Goal: Task Accomplishment & Management: Use online tool/utility

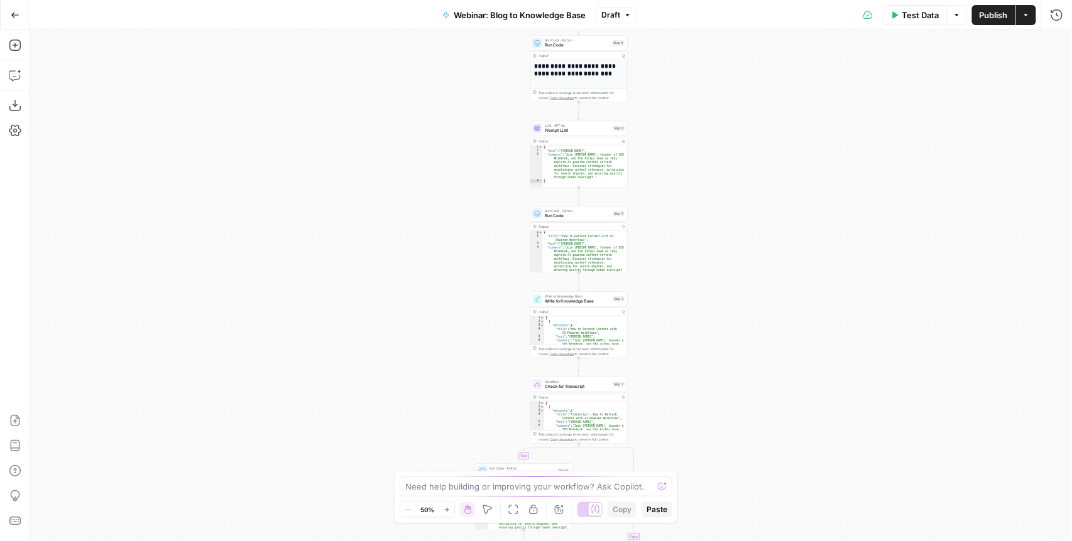
click at [12, 16] on icon "button" at bounding box center [15, 15] width 9 height 9
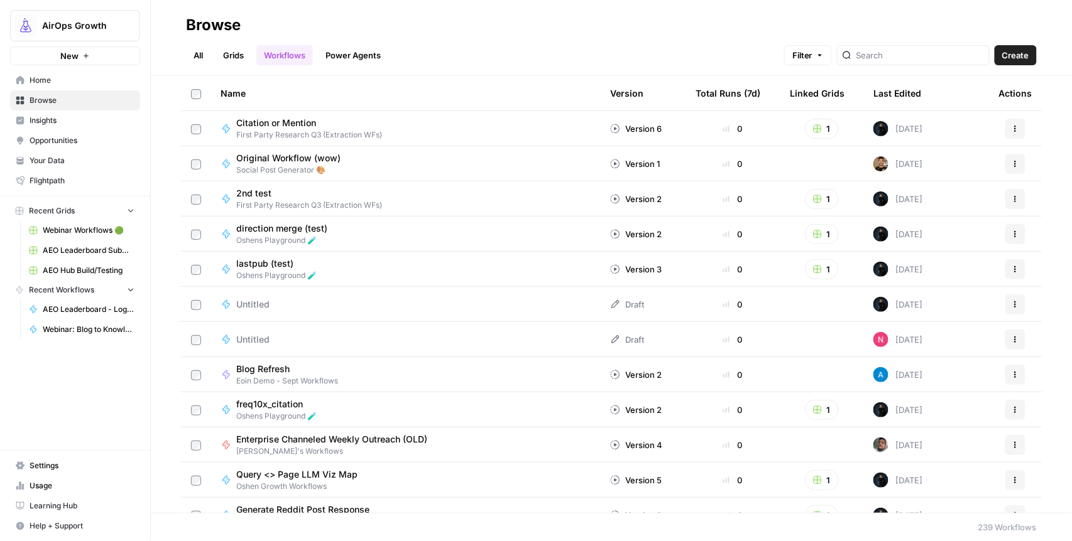
click at [52, 79] on span "Home" at bounding box center [82, 80] width 105 height 11
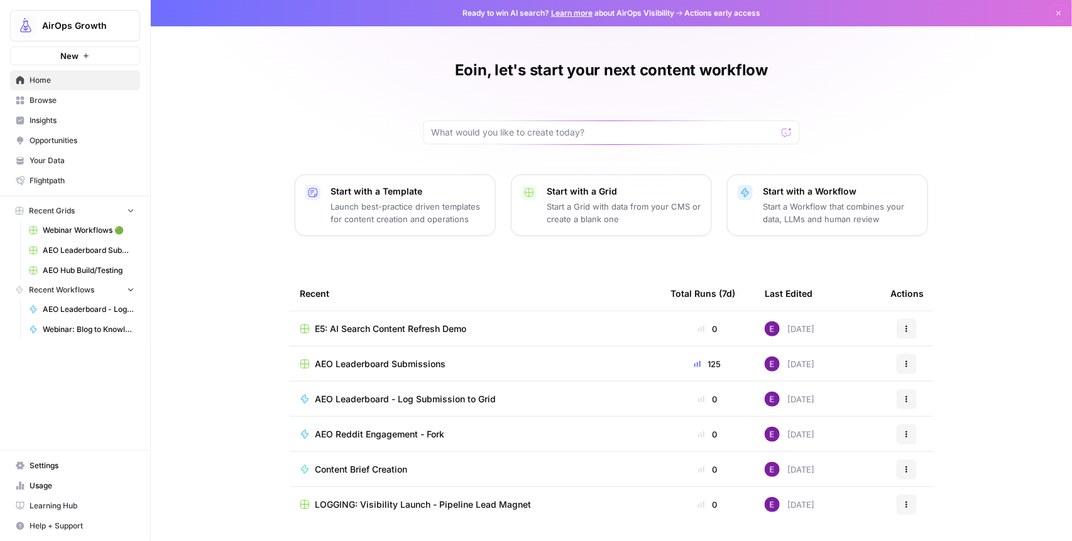
click at [39, 103] on span "Browse" at bounding box center [82, 100] width 105 height 11
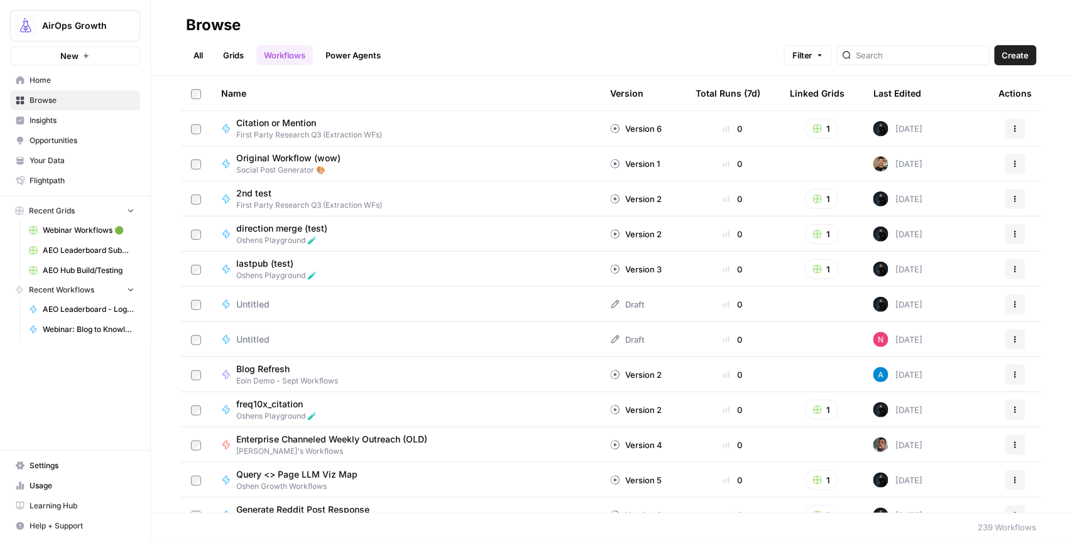
click at [191, 57] on link "All" at bounding box center [198, 55] width 24 height 20
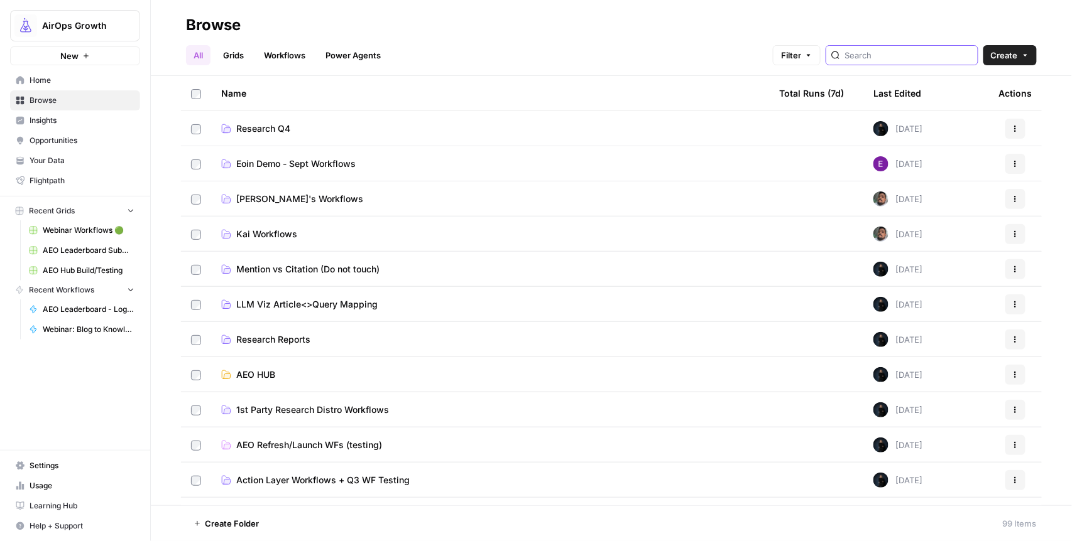
click at [897, 57] on input "search" at bounding box center [909, 55] width 128 height 13
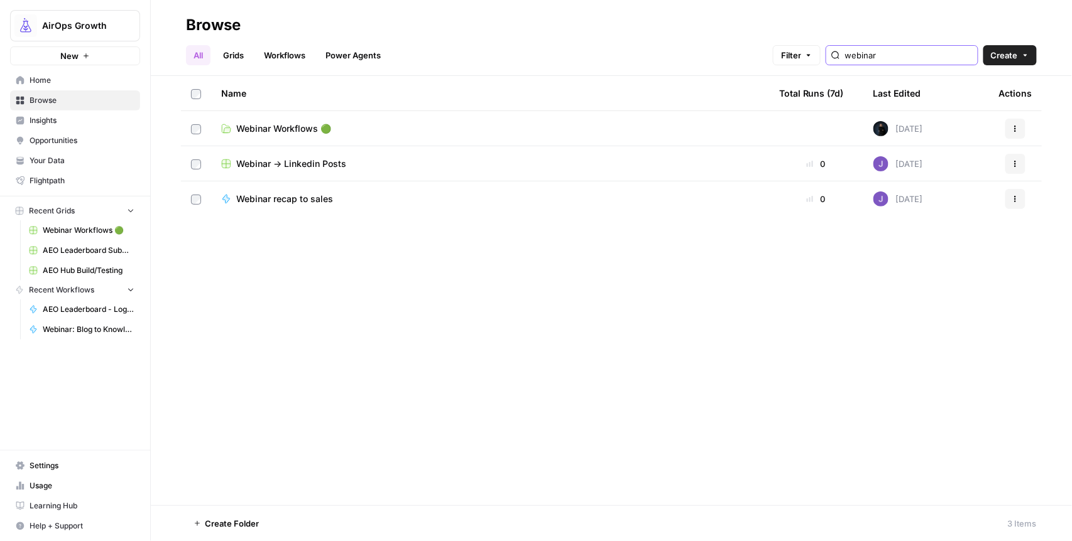
type input "webinar"
click at [271, 130] on span "Webinar Workflows 🟢" at bounding box center [283, 128] width 95 height 13
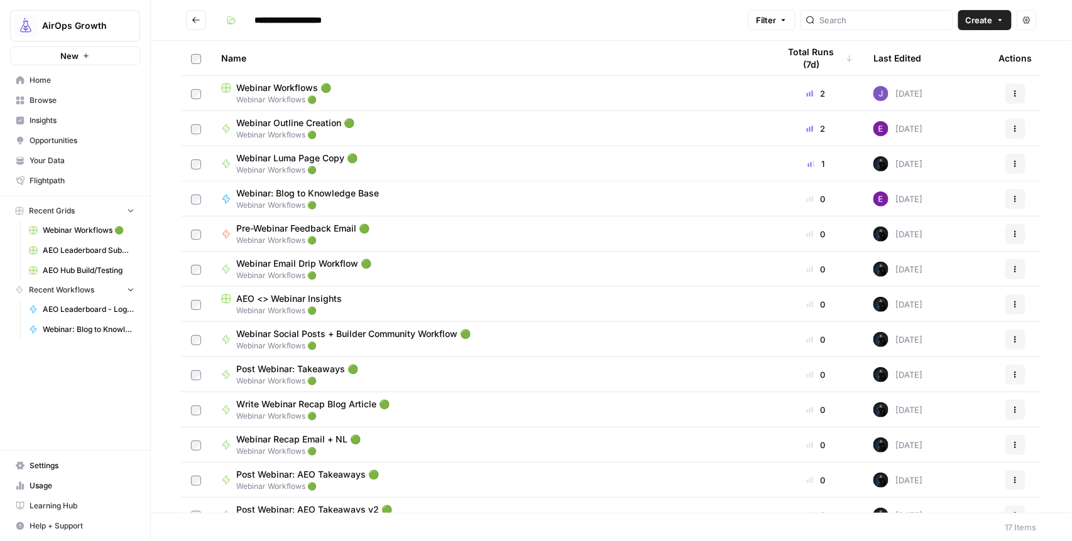
click at [276, 89] on span "Webinar Workflows 🟢" at bounding box center [283, 88] width 95 height 13
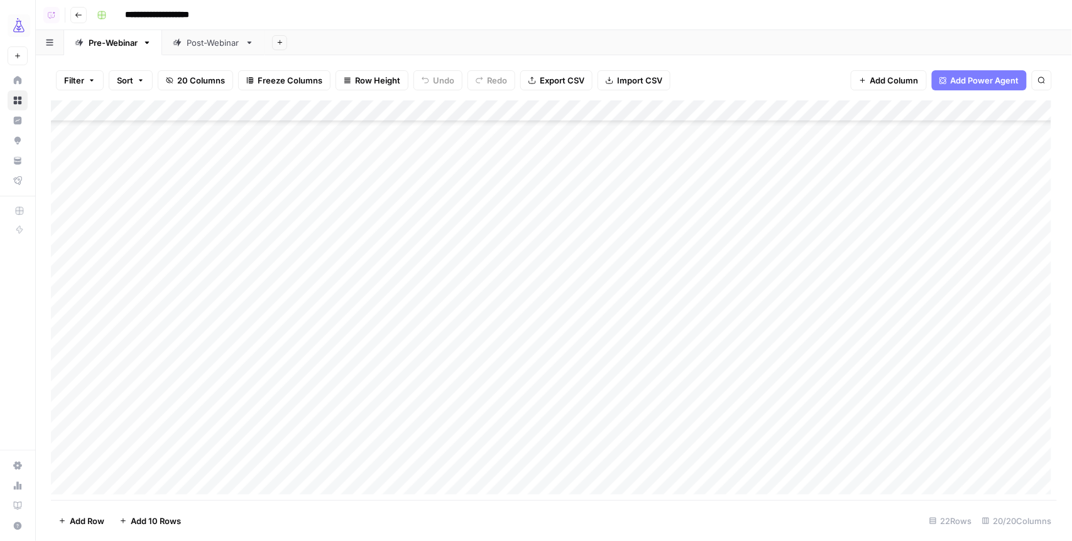
scroll to position [117, 0]
click at [67, 420] on div "Add Column" at bounding box center [554, 301] width 1006 height 401
drag, startPoint x: 136, startPoint y: 420, endPoint x: 351, endPoint y: 422, distance: 215.5
click at [351, 422] on div "Add Column" at bounding box center [554, 301] width 1006 height 401
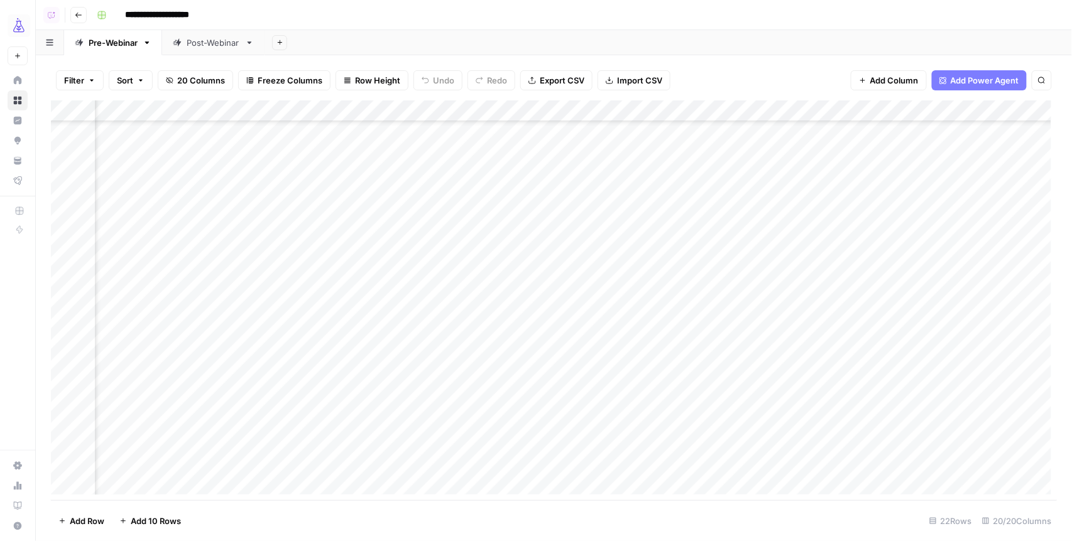
scroll to position [117, 449]
click at [461, 419] on div "Add Column" at bounding box center [554, 301] width 1006 height 401
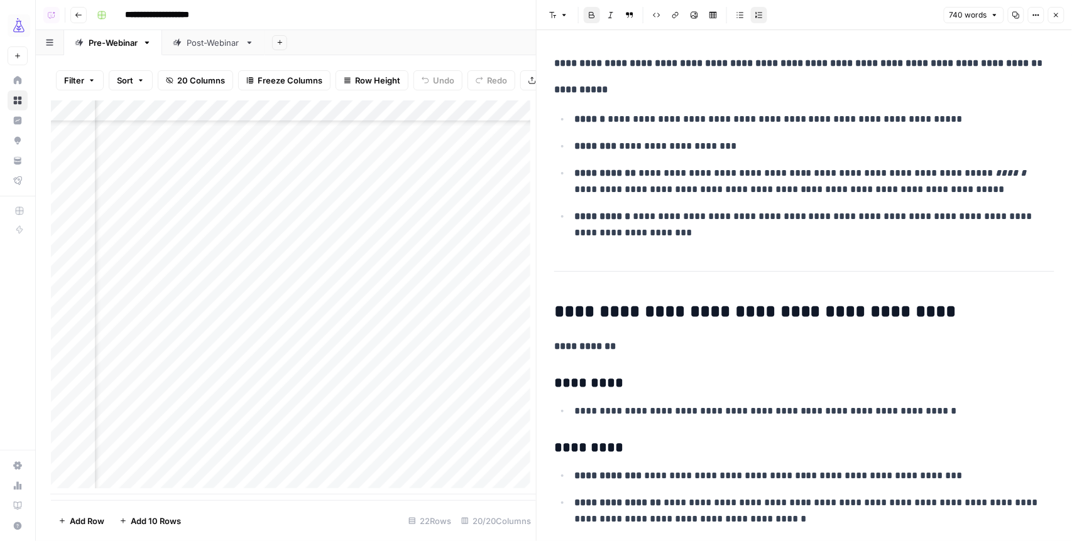
click at [1056, 20] on button "Close" at bounding box center [1056, 15] width 16 height 16
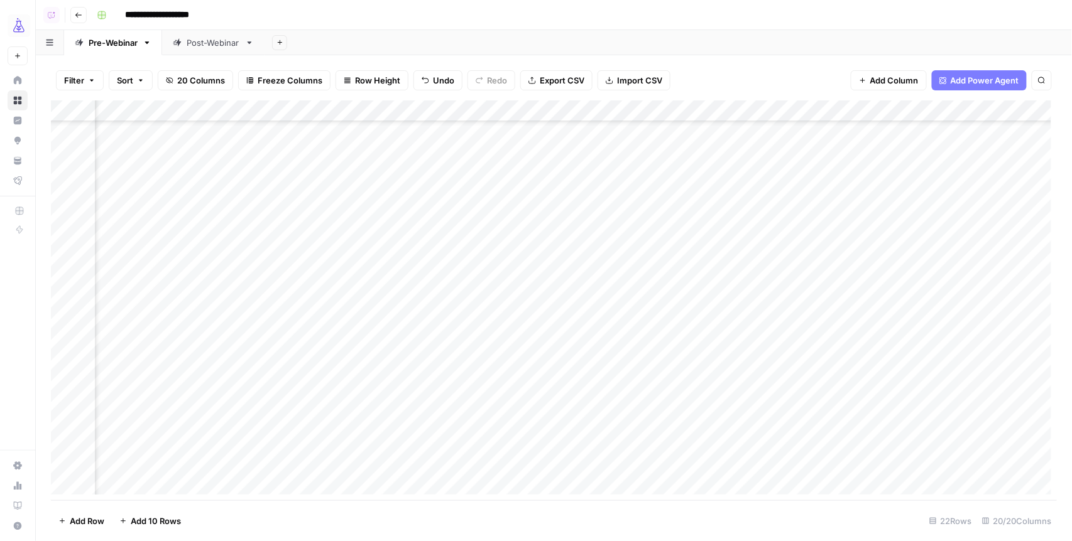
scroll to position [117, 700]
click at [764, 420] on div "Add Column" at bounding box center [554, 301] width 1006 height 401
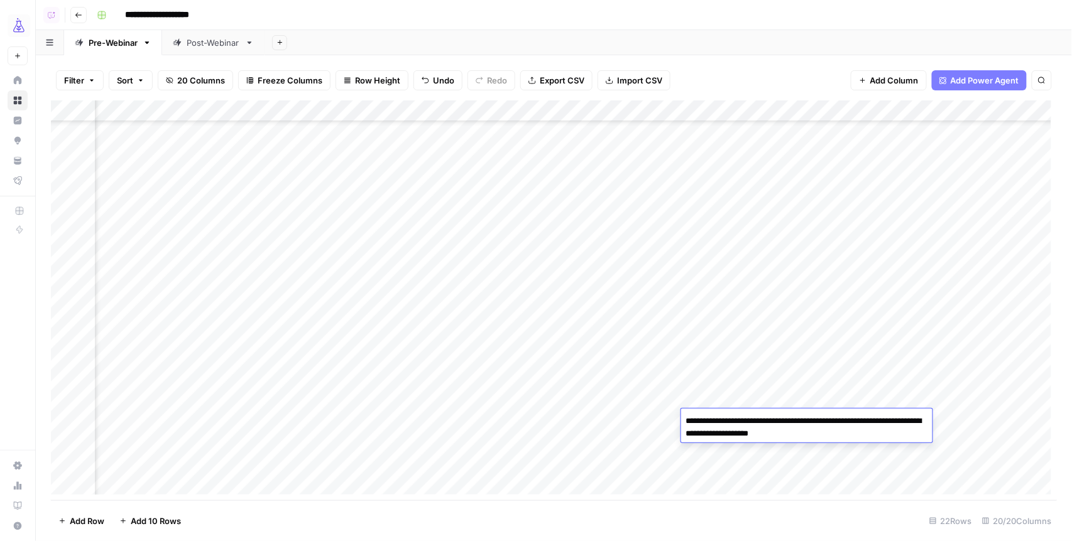
click at [776, 457] on div "Add Column" at bounding box center [554, 301] width 1006 height 401
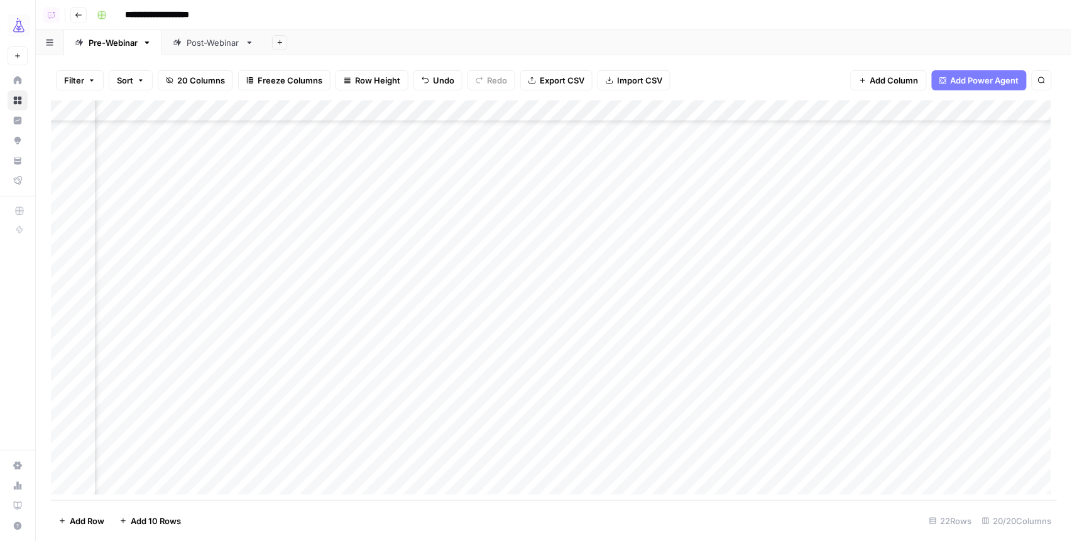
click at [840, 417] on div "Add Column" at bounding box center [554, 301] width 1006 height 401
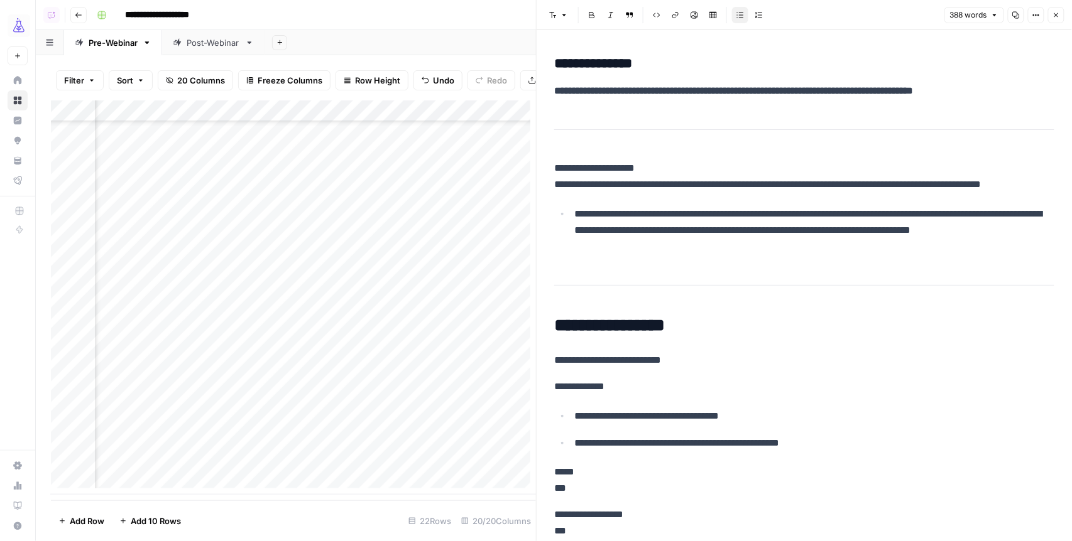
click at [1051, 16] on button "Close" at bounding box center [1056, 15] width 16 height 16
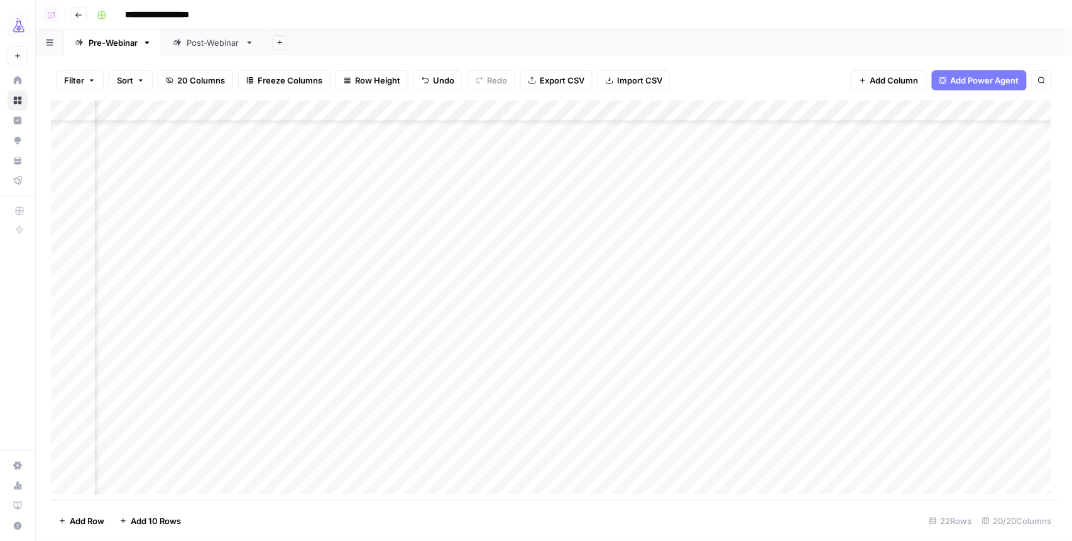
scroll to position [117, 1685]
click at [199, 43] on div "Post-Webinar" at bounding box center [213, 42] width 53 height 13
click at [68, 400] on div "Add Column" at bounding box center [554, 301] width 1006 height 401
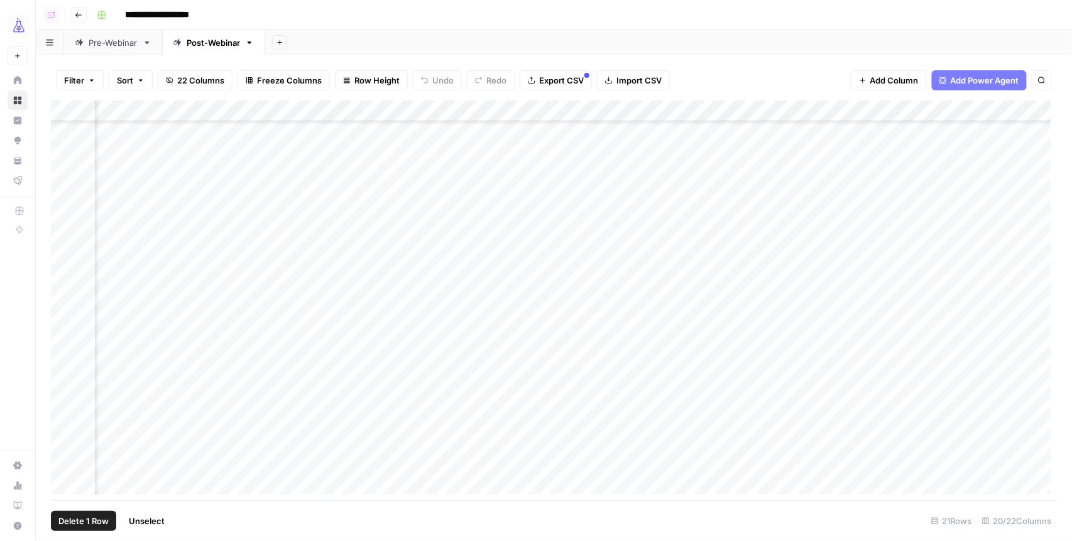
click at [489, 396] on div "Add Column" at bounding box center [554, 301] width 1006 height 401
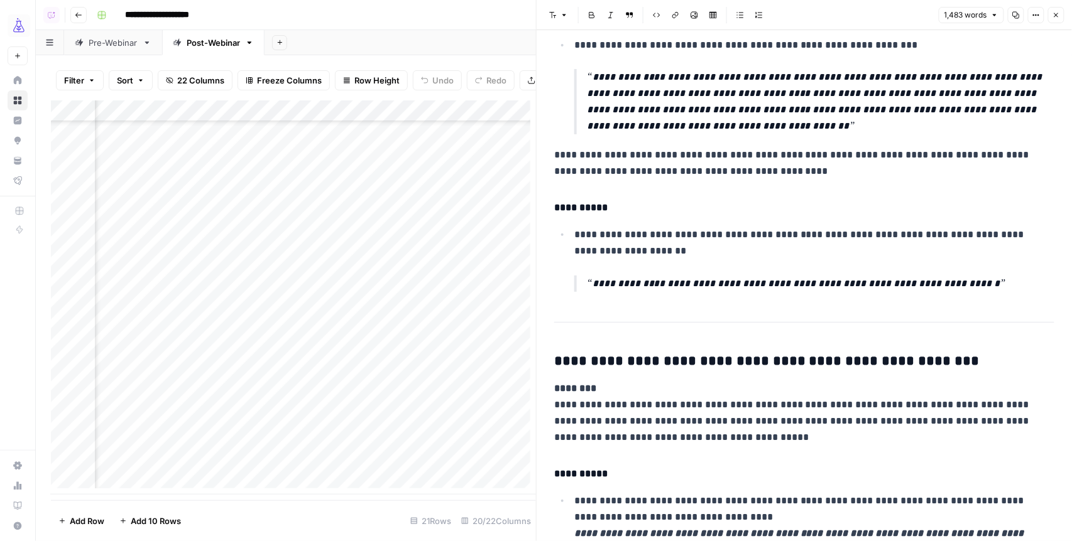
scroll to position [1025, 0]
click at [1062, 13] on button "Close" at bounding box center [1056, 15] width 16 height 16
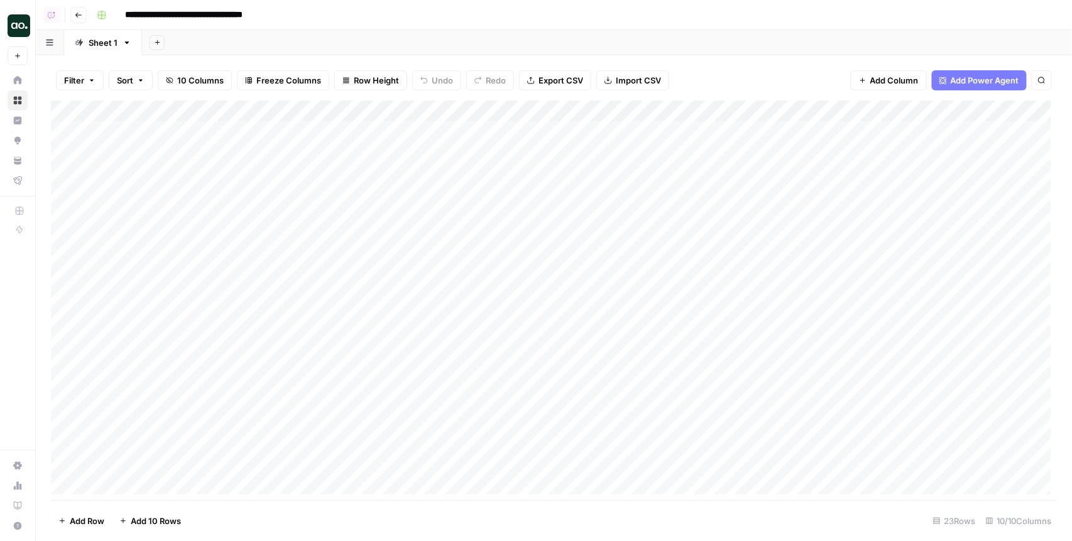
scroll to position [138, 0]
click at [705, 465] on div "Add Column" at bounding box center [554, 301] width 1006 height 401
click at [585, 110] on div "Add Column" at bounding box center [554, 301] width 1006 height 401
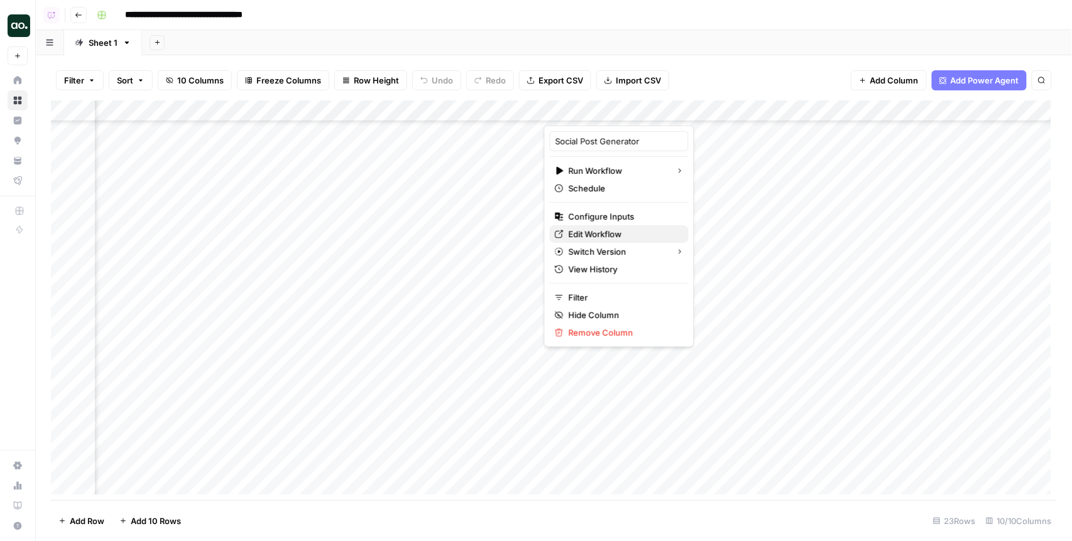
click at [590, 241] on link "Edit Workflow" at bounding box center [619, 235] width 139 height 18
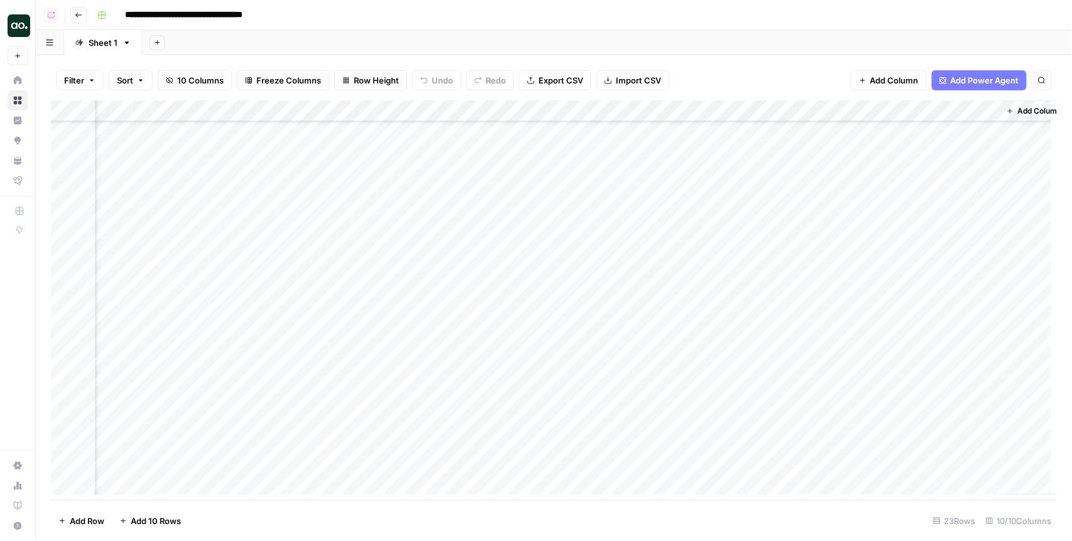
scroll to position [138, 466]
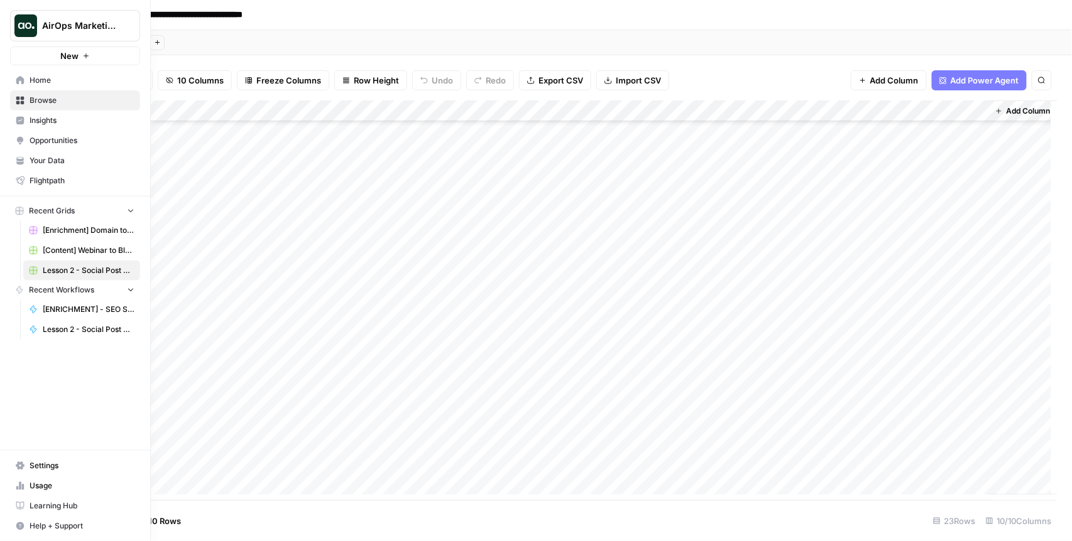
click at [75, 58] on span "New" at bounding box center [69, 56] width 18 height 13
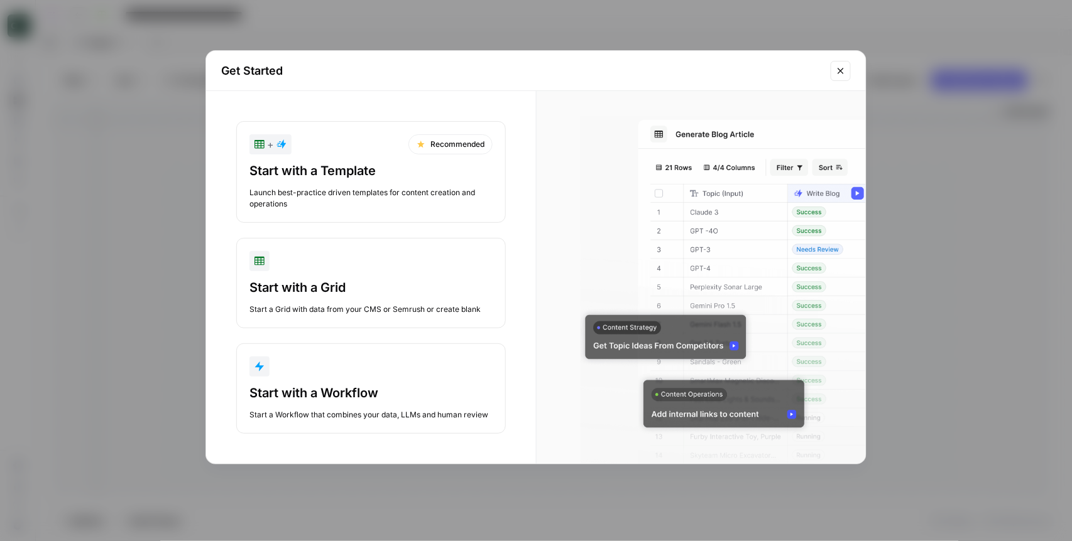
click at [350, 180] on div "Start with a Template Launch best-practice driven templates for content creatio…" at bounding box center [370, 186] width 243 height 48
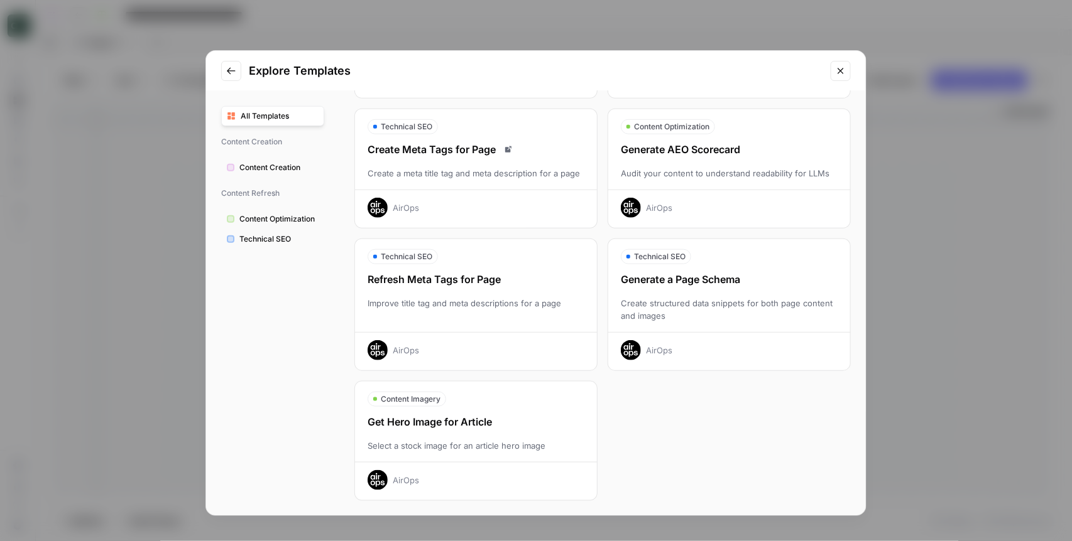
scroll to position [165, 0]
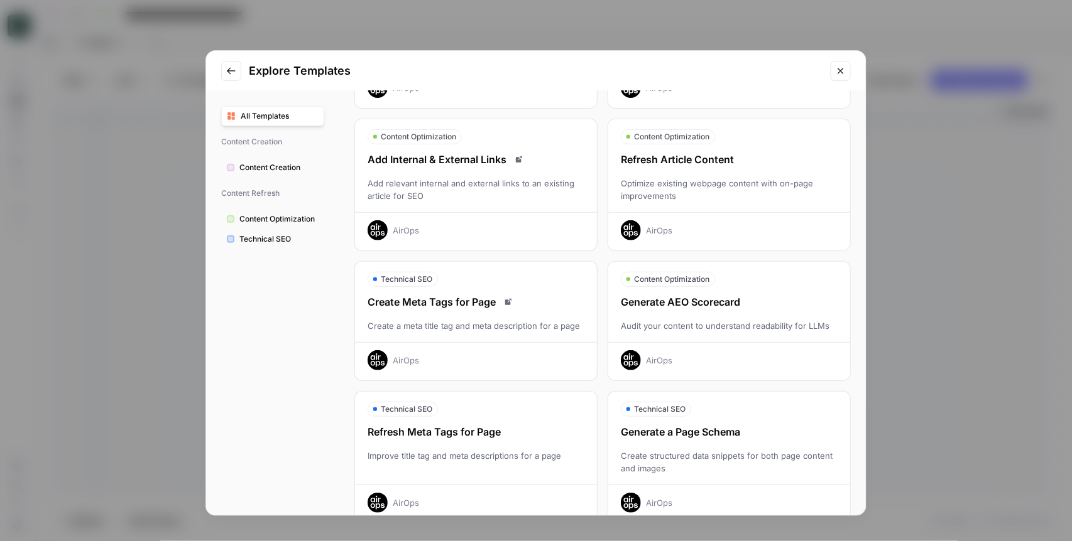
click at [838, 70] on icon "Close modal" at bounding box center [840, 71] width 10 height 10
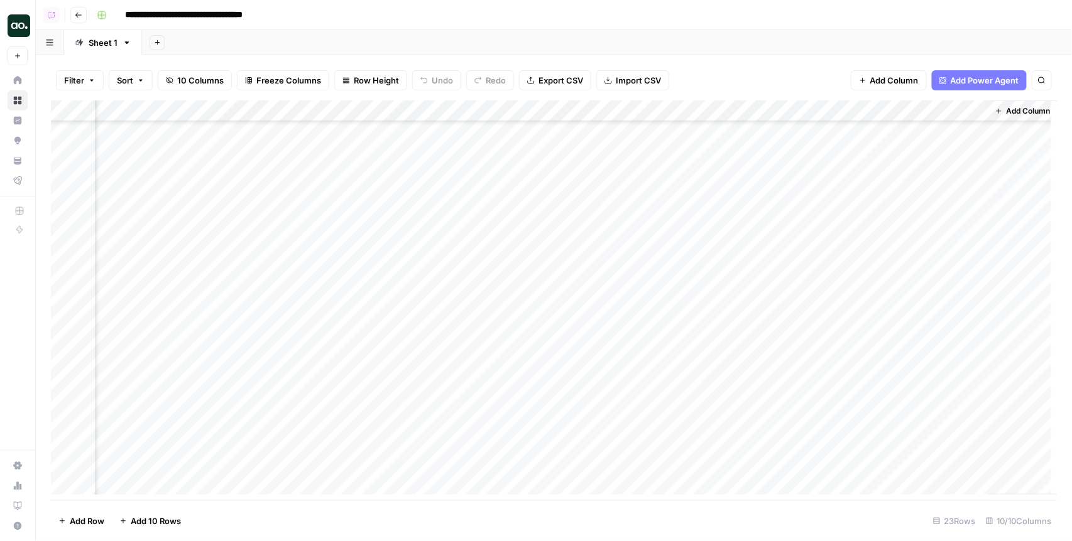
click at [976, 84] on span "Add Power Agent" at bounding box center [984, 80] width 68 height 13
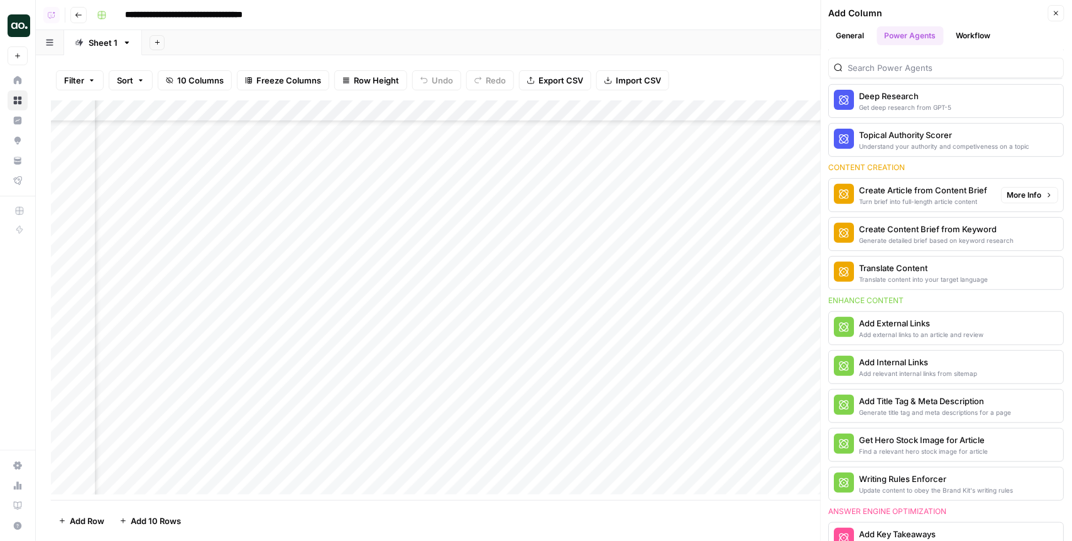
scroll to position [116, 0]
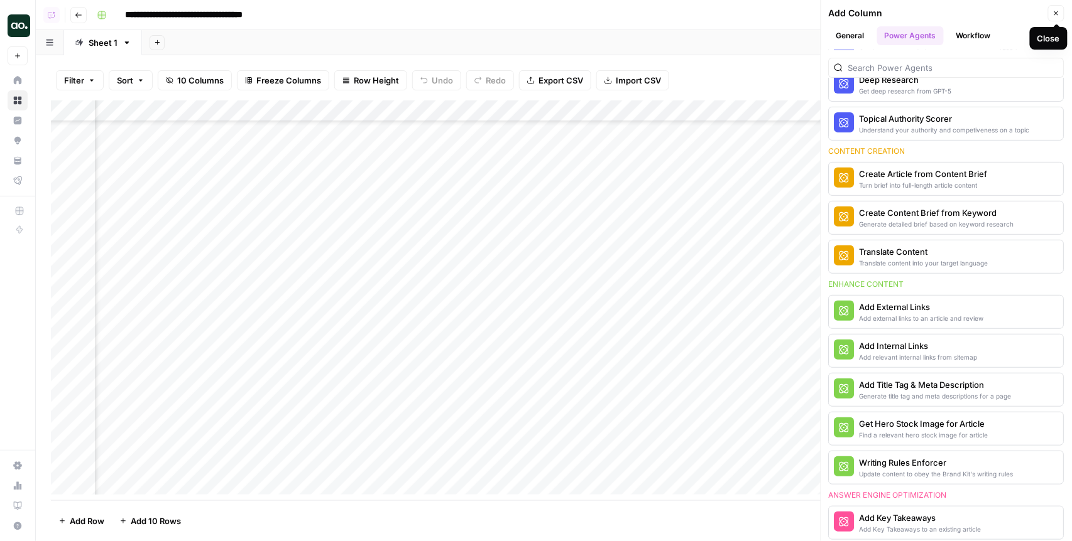
click at [1052, 12] on button "Close" at bounding box center [1056, 13] width 16 height 16
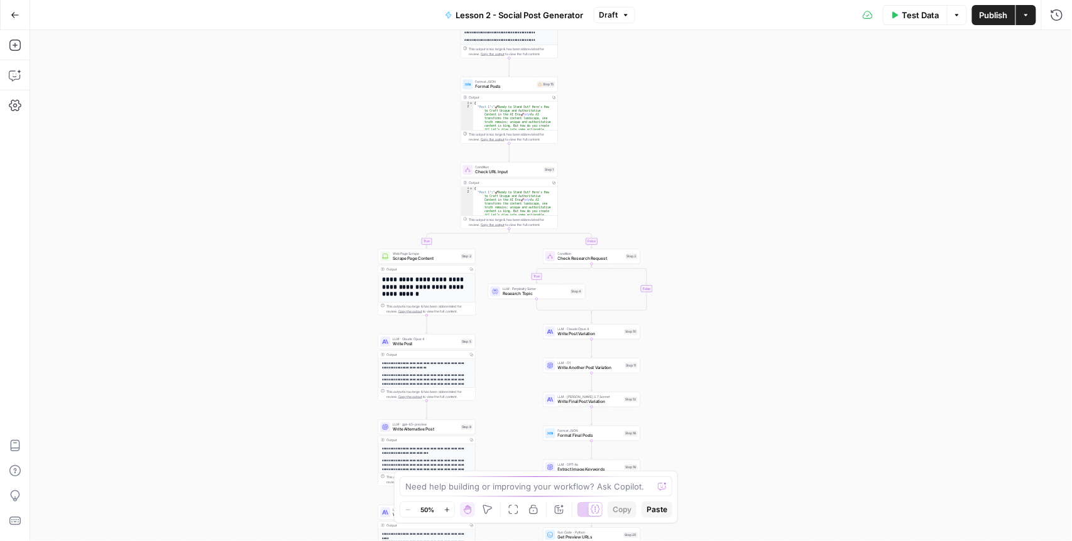
drag, startPoint x: 634, startPoint y: 176, endPoint x: 592, endPoint y: 128, distance: 63.7
click at [592, 128] on div "**********" at bounding box center [551, 285] width 1042 height 511
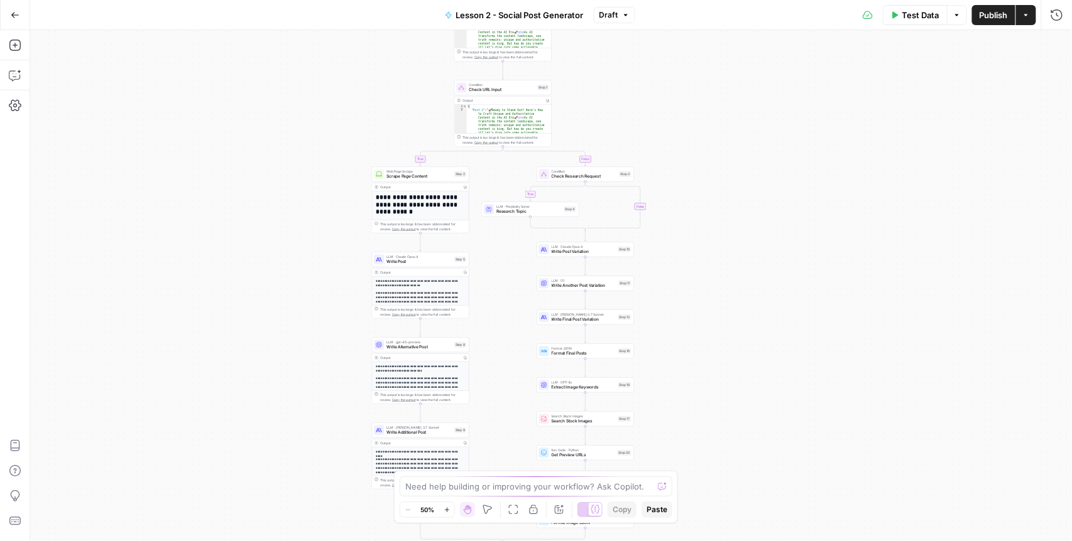
drag, startPoint x: 631, startPoint y: 202, endPoint x: 624, endPoint y: 119, distance: 82.5
click at [624, 119] on div "**********" at bounding box center [551, 285] width 1042 height 511
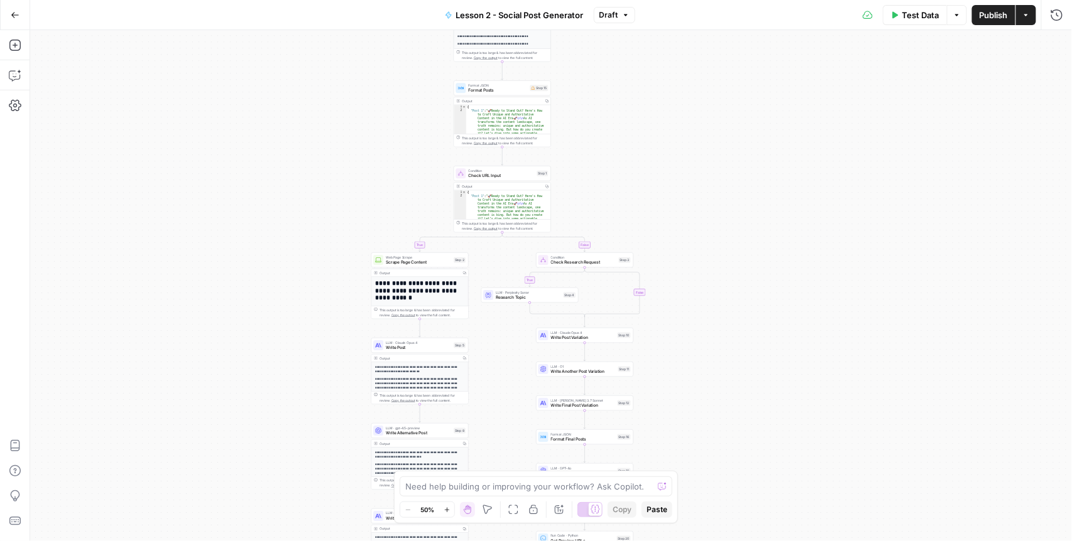
drag, startPoint x: 616, startPoint y: 385, endPoint x: 615, endPoint y: 128, distance: 256.9
click at [615, 128] on div "**********" at bounding box center [551, 285] width 1042 height 511
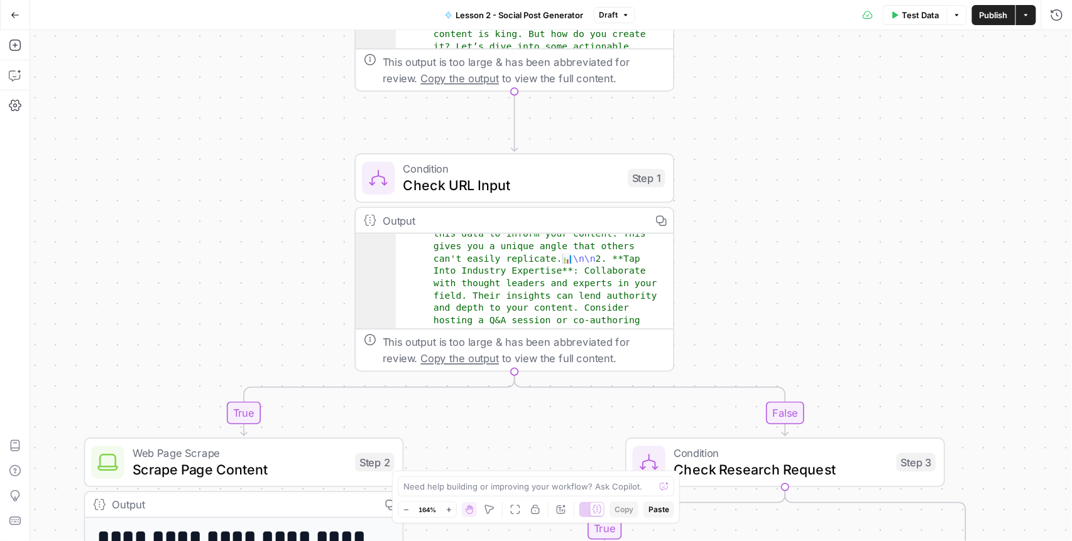
scroll to position [154, 0]
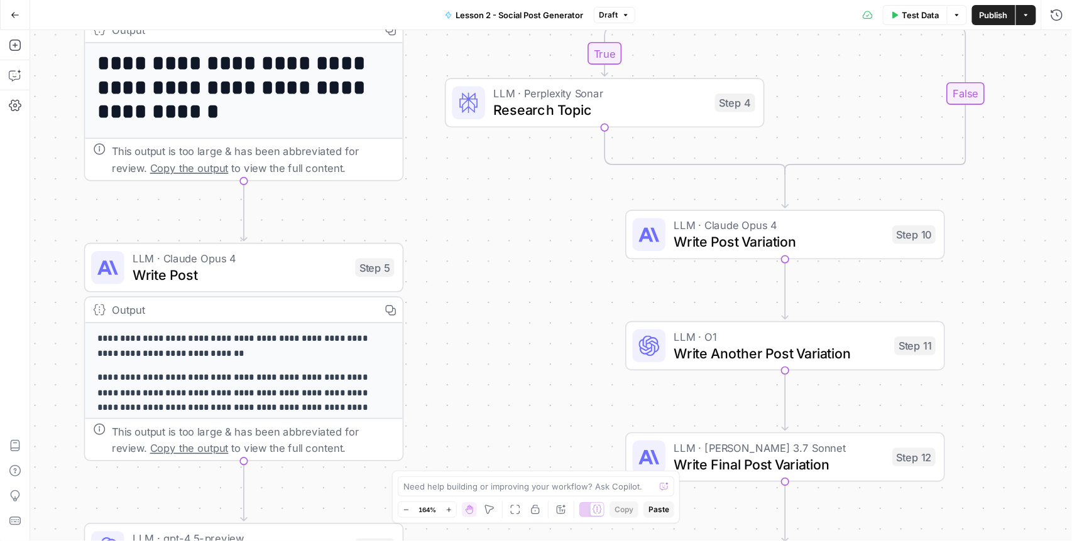
click at [591, 514] on div at bounding box center [596, 509] width 13 height 13
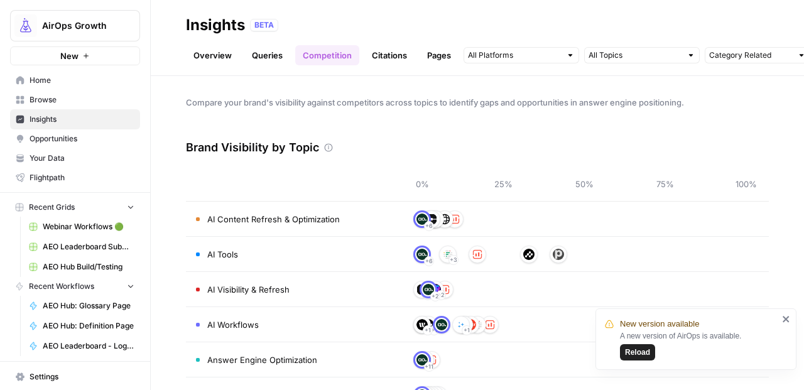
scroll to position [80, 0]
